Goal: Task Accomplishment & Management: Use online tool/utility

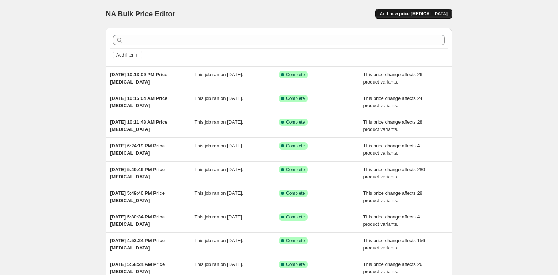
click at [407, 12] on span "Add new price [MEDICAL_DATA]" at bounding box center [414, 14] width 68 height 6
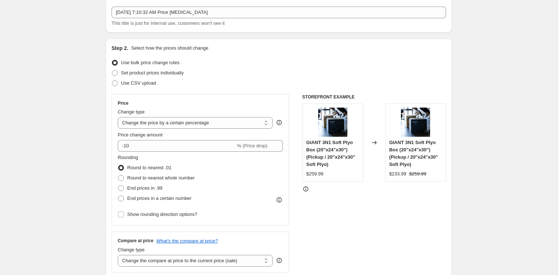
scroll to position [40, 0]
click at [191, 126] on select "Change the price to a certain amount Change the price by a certain amount Chang…" at bounding box center [195, 123] width 155 height 12
select select "pcap"
click at [118, 117] on select "Change the price to a certain amount Change the price by a certain amount Chang…" at bounding box center [195, 123] width 155 height 12
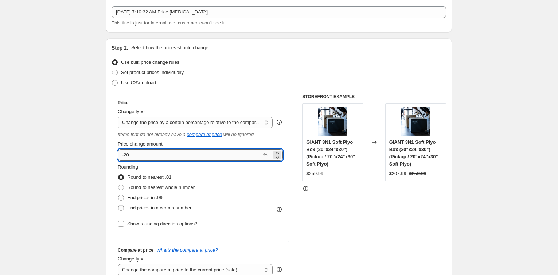
click at [187, 154] on input "-20" at bounding box center [190, 155] width 144 height 12
type input "-2"
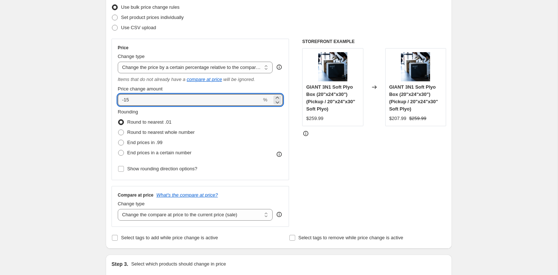
scroll to position [106, 0]
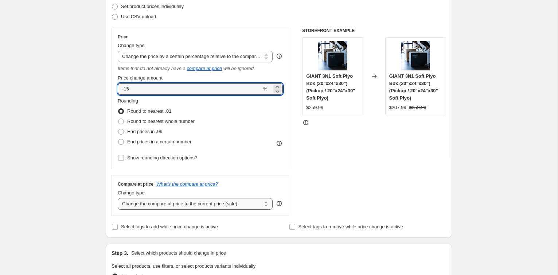
type input "-15"
click at [200, 203] on select "Change the compare at price to the current price (sale) Change the compare at p…" at bounding box center [195, 204] width 155 height 12
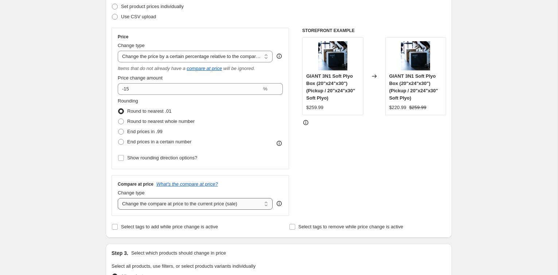
select select "no_change"
click at [118, 198] on select "Change the compare at price to the current price (sale) Change the compare at p…" at bounding box center [195, 204] width 155 height 12
click at [367, 190] on div "STOREFRONT EXAMPLE GIANT 3N1 Soft Plyo Box (20"x24"x30") (Pickup / 20"x24"x30" …" at bounding box center [374, 122] width 144 height 188
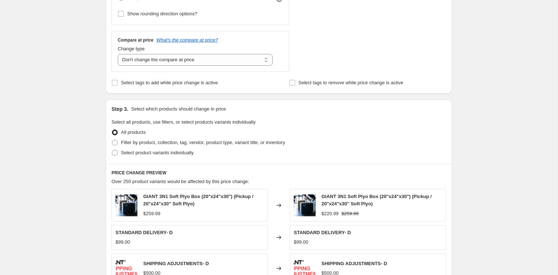
scroll to position [252, 0]
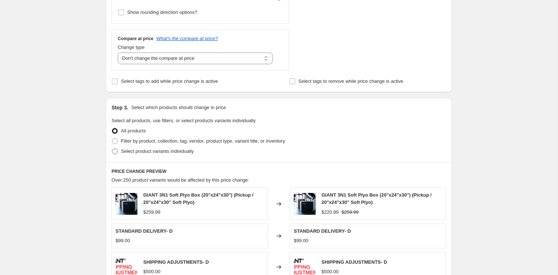
click at [113, 148] on span at bounding box center [115, 151] width 6 height 6
click at [112, 148] on input "Select product variants individually" at bounding box center [112, 148] width 0 height 0
radio input "true"
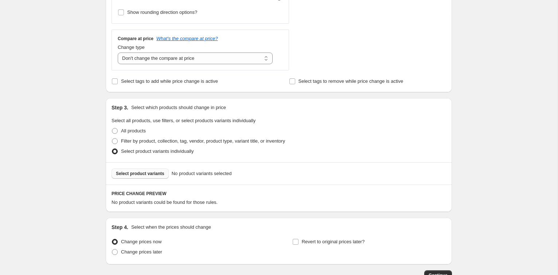
click at [144, 173] on span "Select product variants" at bounding box center [140, 174] width 48 height 6
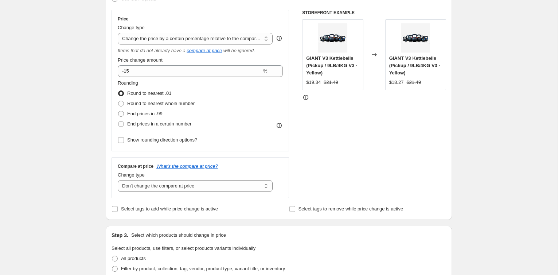
scroll to position [108, 0]
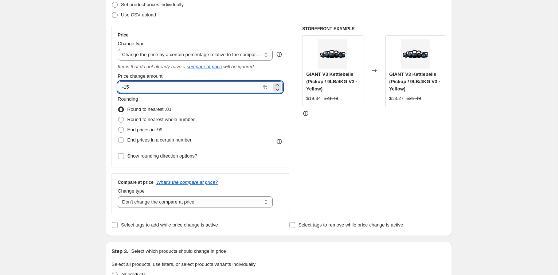
click at [145, 86] on input "-15" at bounding box center [190, 87] width 144 height 12
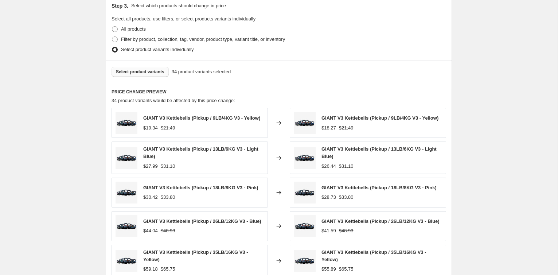
scroll to position [492, 0]
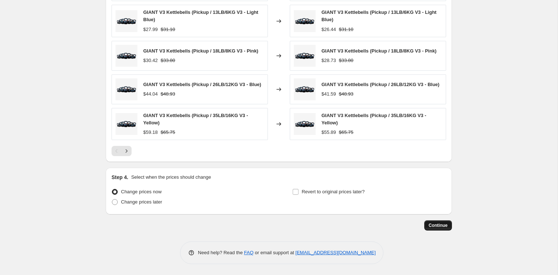
type input "-10"
click at [436, 228] on span "Continue" at bounding box center [438, 225] width 19 height 6
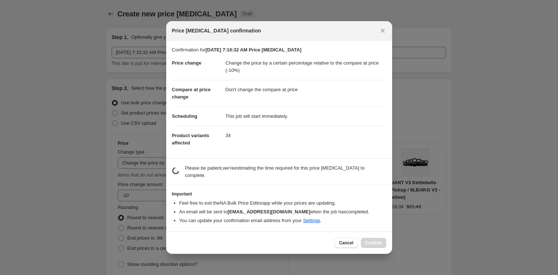
scroll to position [0, 0]
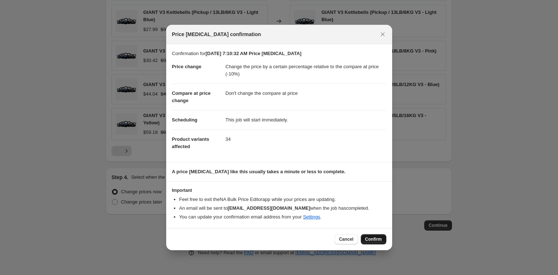
click at [371, 236] on span "Confirm" at bounding box center [373, 239] width 17 height 6
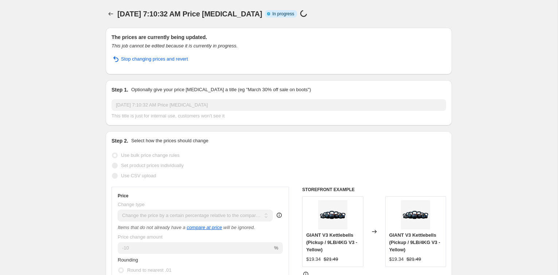
select select "pcap"
select select "no_change"
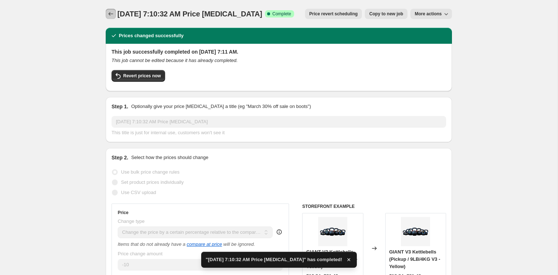
click at [114, 17] on button "Price change jobs" at bounding box center [111, 14] width 10 height 10
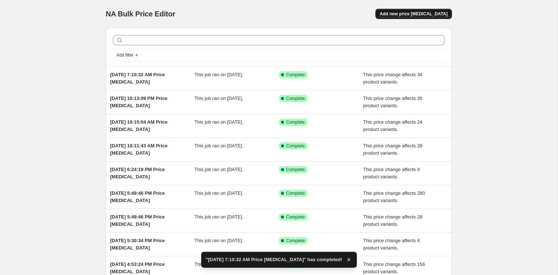
click at [402, 12] on span "Add new price [MEDICAL_DATA]" at bounding box center [414, 14] width 68 height 6
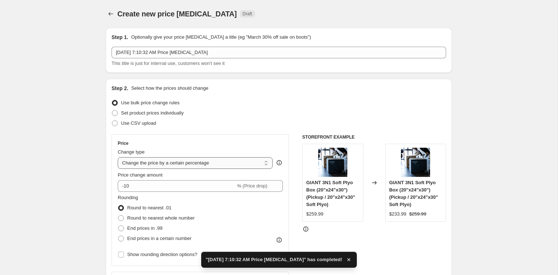
click at [195, 160] on select "Change the price to a certain amount Change the price by a certain amount Chang…" at bounding box center [195, 163] width 155 height 12
select select "bcap"
click at [118, 157] on select "Change the price to a certain amount Change the price by a certain amount Chang…" at bounding box center [195, 163] width 155 height 12
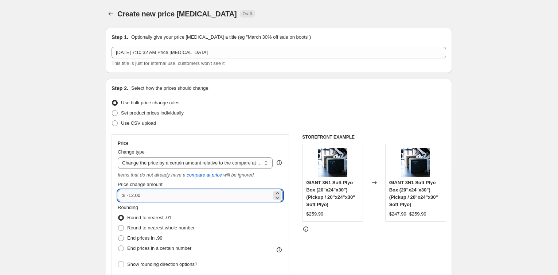
click at [183, 193] on input "-12.00" at bounding box center [199, 195] width 145 height 12
type input "-1"
type input "-50.00"
click at [374, 244] on div "STOREFRONT EXAMPLE GIANT 3N1 Soft Plyo Box (20"x24"x30") (Pickup / 20"x24"x30" …" at bounding box center [374, 228] width 144 height 188
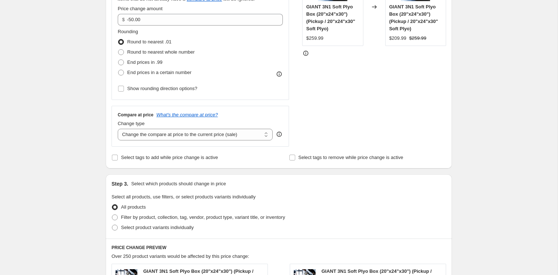
scroll to position [177, 0]
click at [183, 131] on select "Change the compare at price to the current price (sale) Change the compare at p…" at bounding box center [195, 134] width 155 height 12
select select "no_change"
click at [118, 128] on select "Change the compare at price to the current price (sale) Change the compare at p…" at bounding box center [195, 134] width 155 height 12
click at [142, 225] on span "Select product variants individually" at bounding box center [157, 225] width 73 height 5
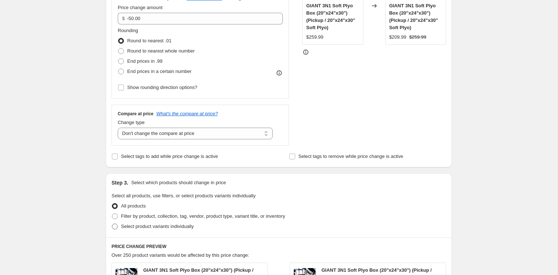
click at [112, 224] on input "Select product variants individually" at bounding box center [112, 223] width 0 height 0
radio input "true"
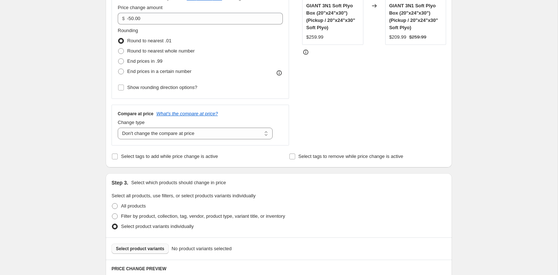
click at [136, 246] on span "Select product variants" at bounding box center [140, 249] width 48 height 6
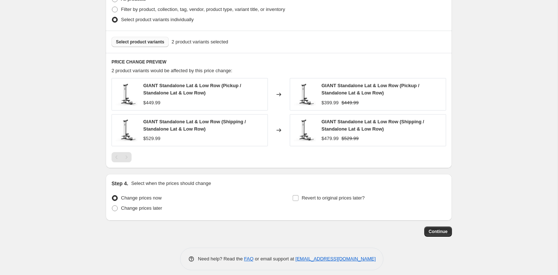
scroll to position [388, 0]
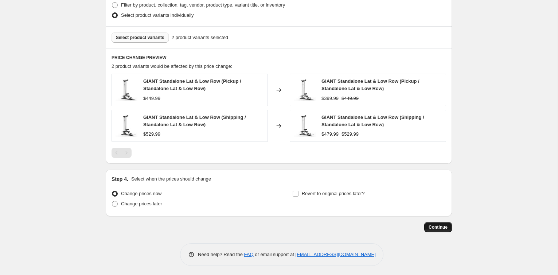
click at [436, 225] on span "Continue" at bounding box center [438, 227] width 19 height 6
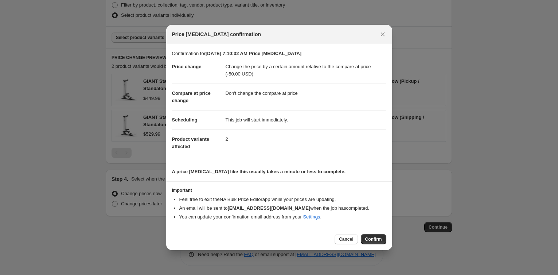
click at [372, 232] on div "Cancel Confirm" at bounding box center [279, 239] width 226 height 22
click at [372, 238] on span "Confirm" at bounding box center [373, 239] width 17 height 6
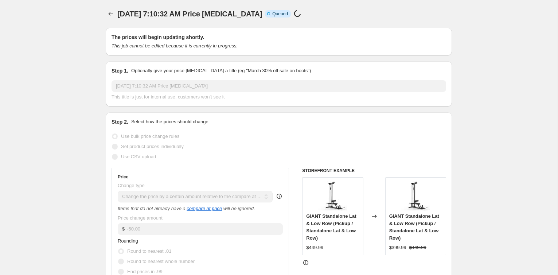
select select "bcap"
select select "no_change"
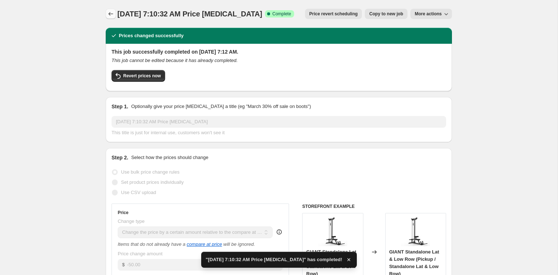
click at [109, 12] on icon "Price change jobs" at bounding box center [110, 13] width 7 height 7
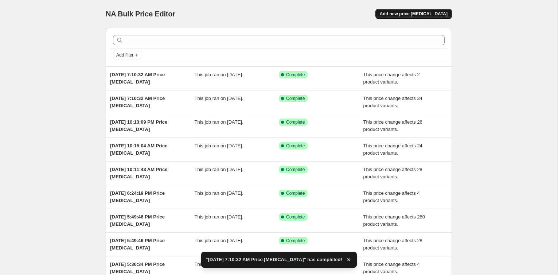
click at [422, 13] on span "Add new price [MEDICAL_DATA]" at bounding box center [414, 14] width 68 height 6
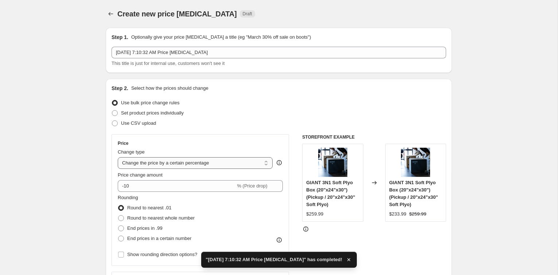
click at [181, 162] on select "Change the price to a certain amount Change the price by a certain amount Chang…" at bounding box center [195, 163] width 155 height 12
select select "pcap"
click at [118, 157] on select "Change the price to a certain amount Change the price by a certain amount Chang…" at bounding box center [195, 163] width 155 height 12
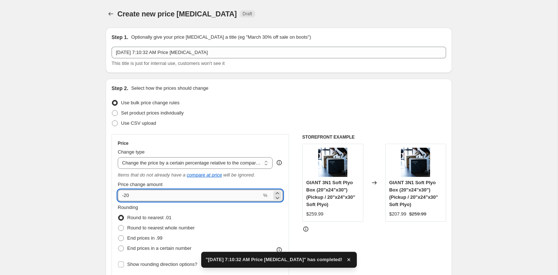
click at [167, 193] on input "-20" at bounding box center [190, 195] width 144 height 12
type input "-2"
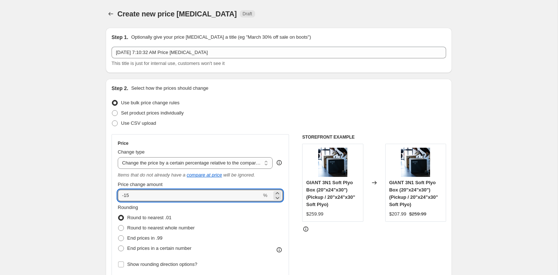
type input "-15"
click at [345, 232] on div at bounding box center [374, 228] width 144 height 7
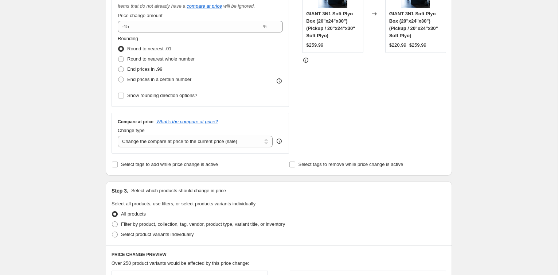
scroll to position [172, 0]
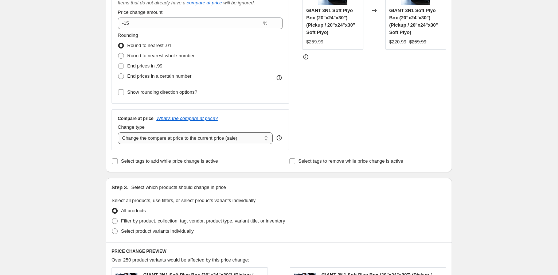
click at [231, 141] on select "Change the compare at price to the current price (sale) Change the compare at p…" at bounding box center [195, 138] width 155 height 12
select select "no_change"
click at [118, 132] on select "Change the compare at price to the current price (sale) Change the compare at p…" at bounding box center [195, 138] width 155 height 12
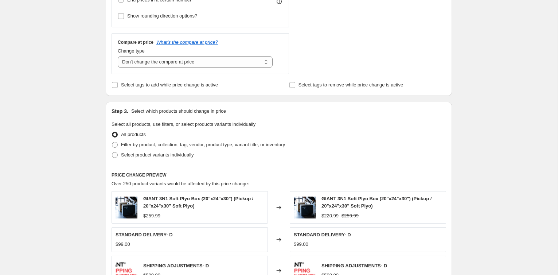
scroll to position [259, 0]
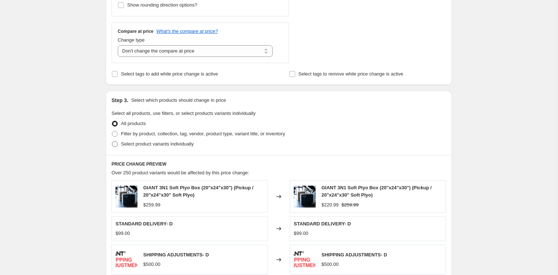
click at [173, 142] on span "Select product variants individually" at bounding box center [157, 143] width 73 height 5
click at [112, 141] on input "Select product variants individually" at bounding box center [112, 141] width 0 height 0
radio input "true"
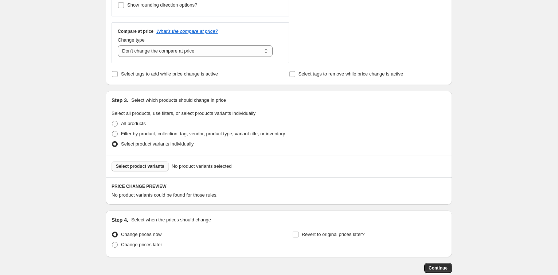
click at [149, 167] on span "Select product variants" at bounding box center [140, 166] width 48 height 6
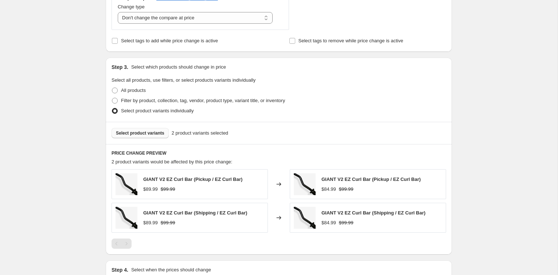
scroll to position [292, 0]
click at [152, 131] on span "Select product variants" at bounding box center [140, 134] width 48 height 6
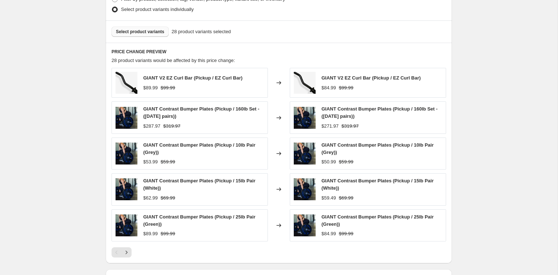
scroll to position [492, 0]
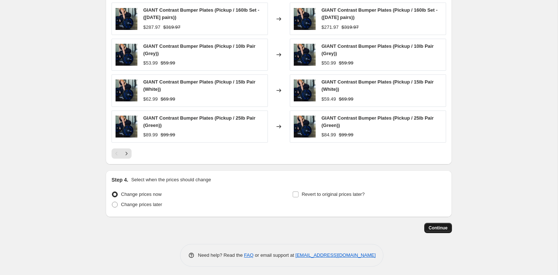
click at [441, 225] on span "Continue" at bounding box center [438, 228] width 19 height 6
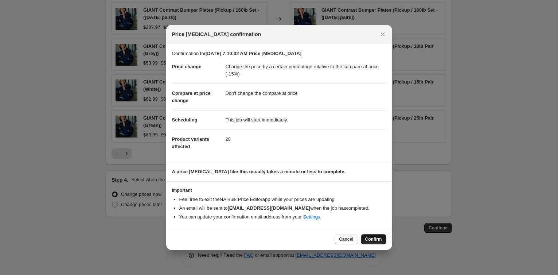
click at [375, 242] on button "Confirm" at bounding box center [374, 239] width 26 height 10
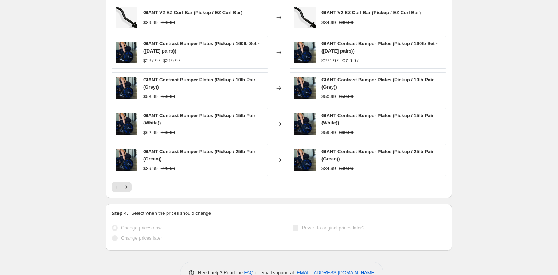
scroll to position [511, 0]
